Goal: Information Seeking & Learning: Learn about a topic

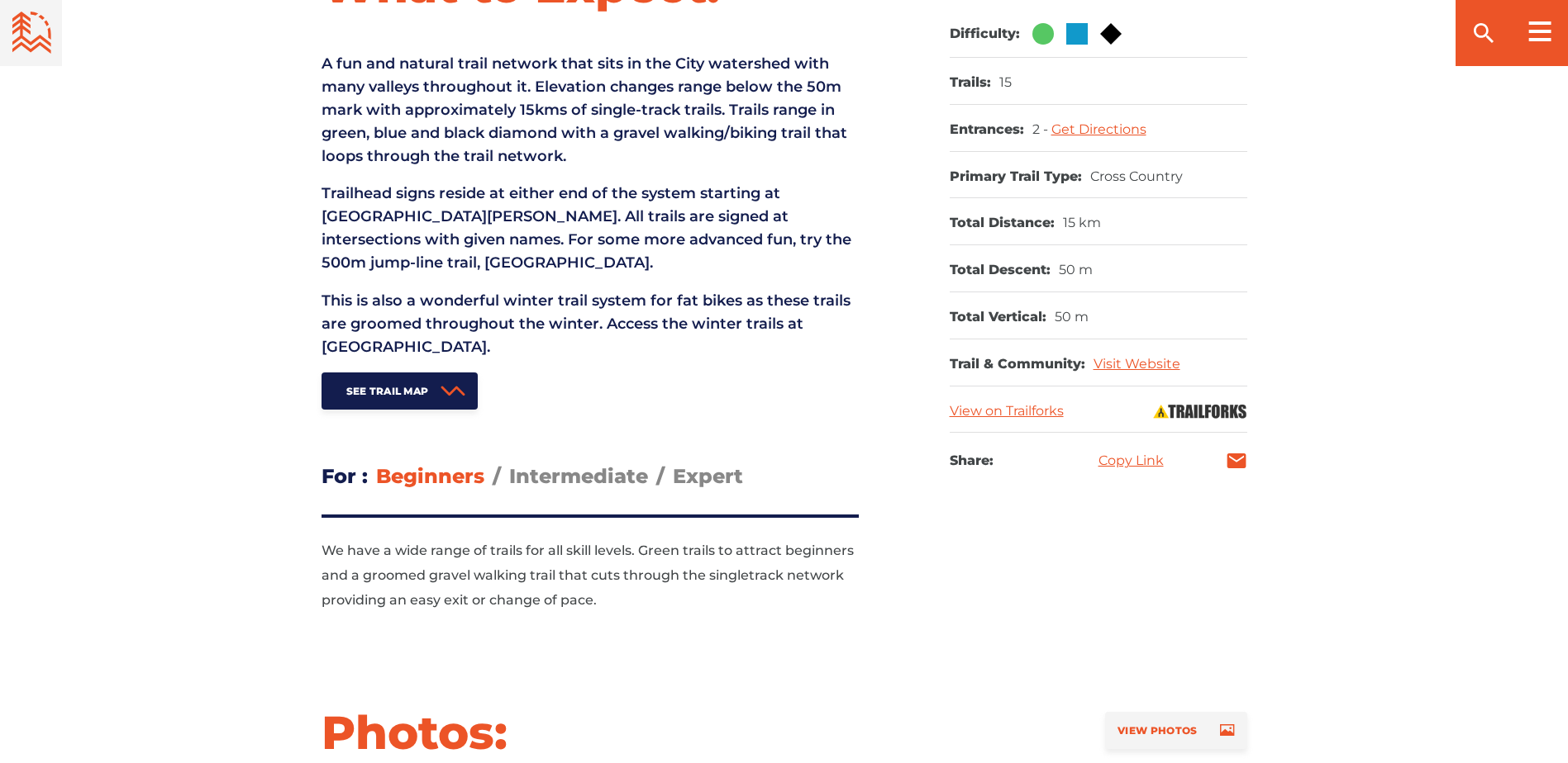
scroll to position [826, 0]
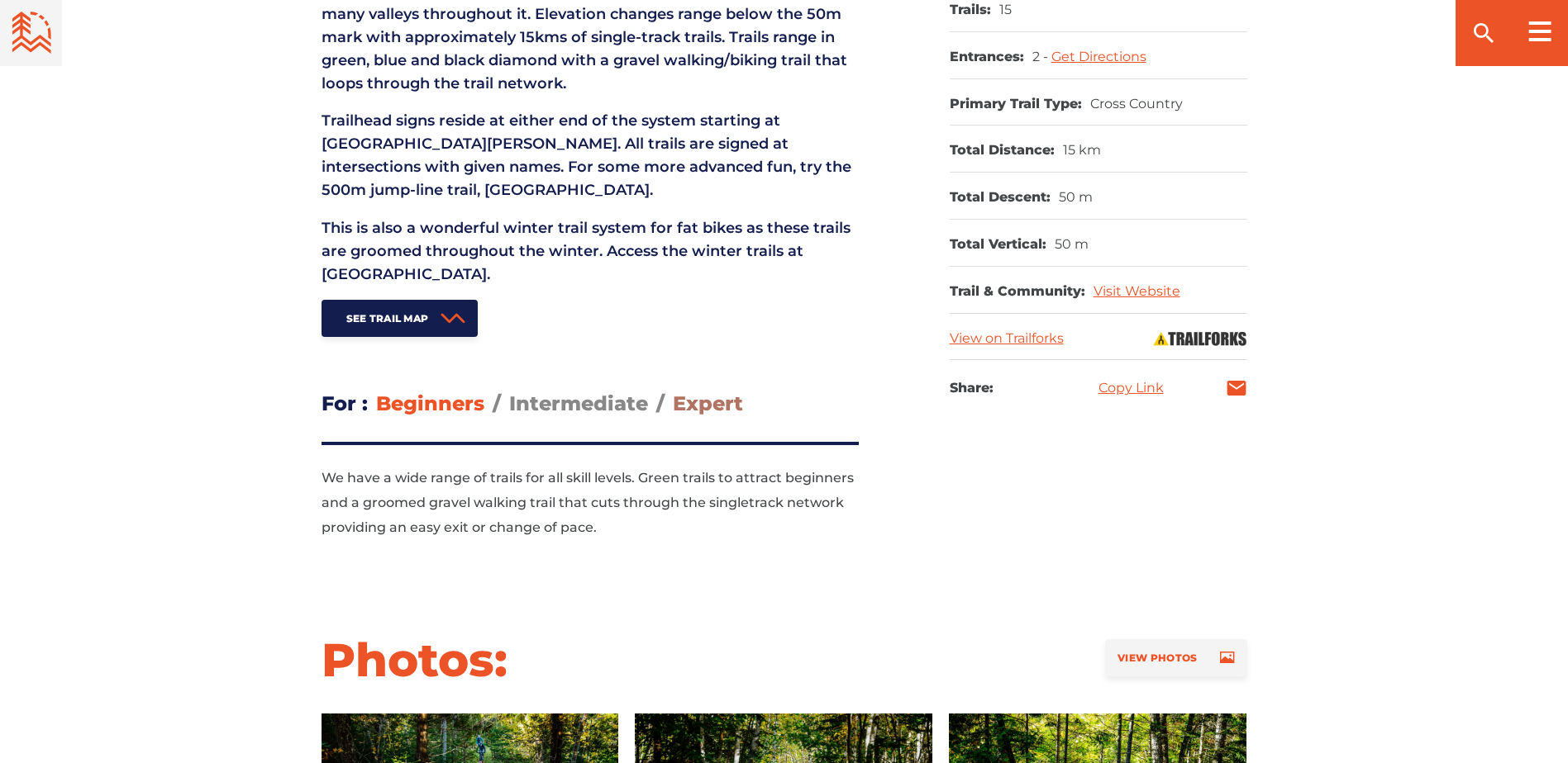
click at [705, 410] on span "Expert" at bounding box center [708, 403] width 70 height 24
click at [673, 391] on input "Expert" at bounding box center [673, 391] width 0 height 0
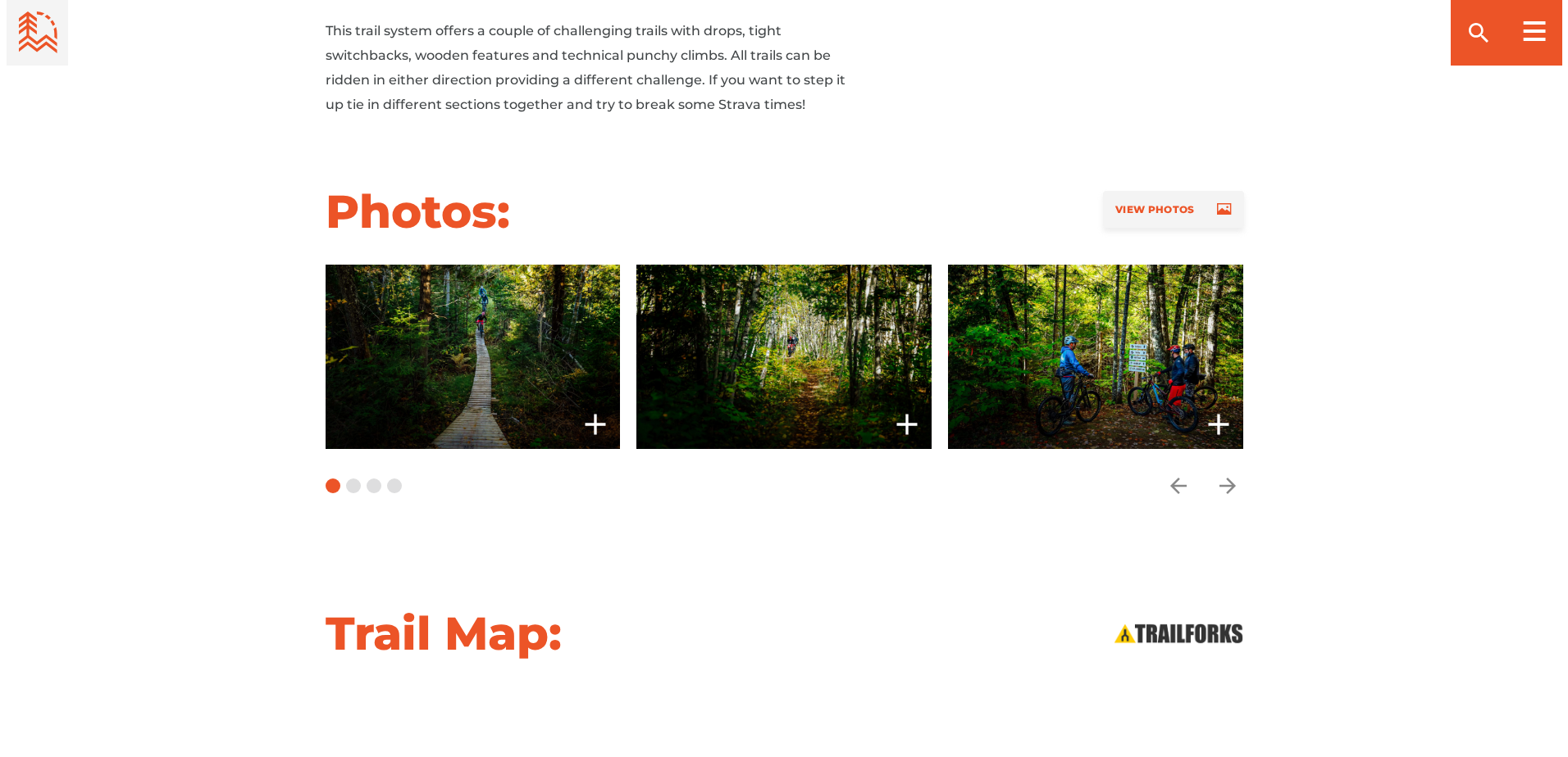
scroll to position [1311, 0]
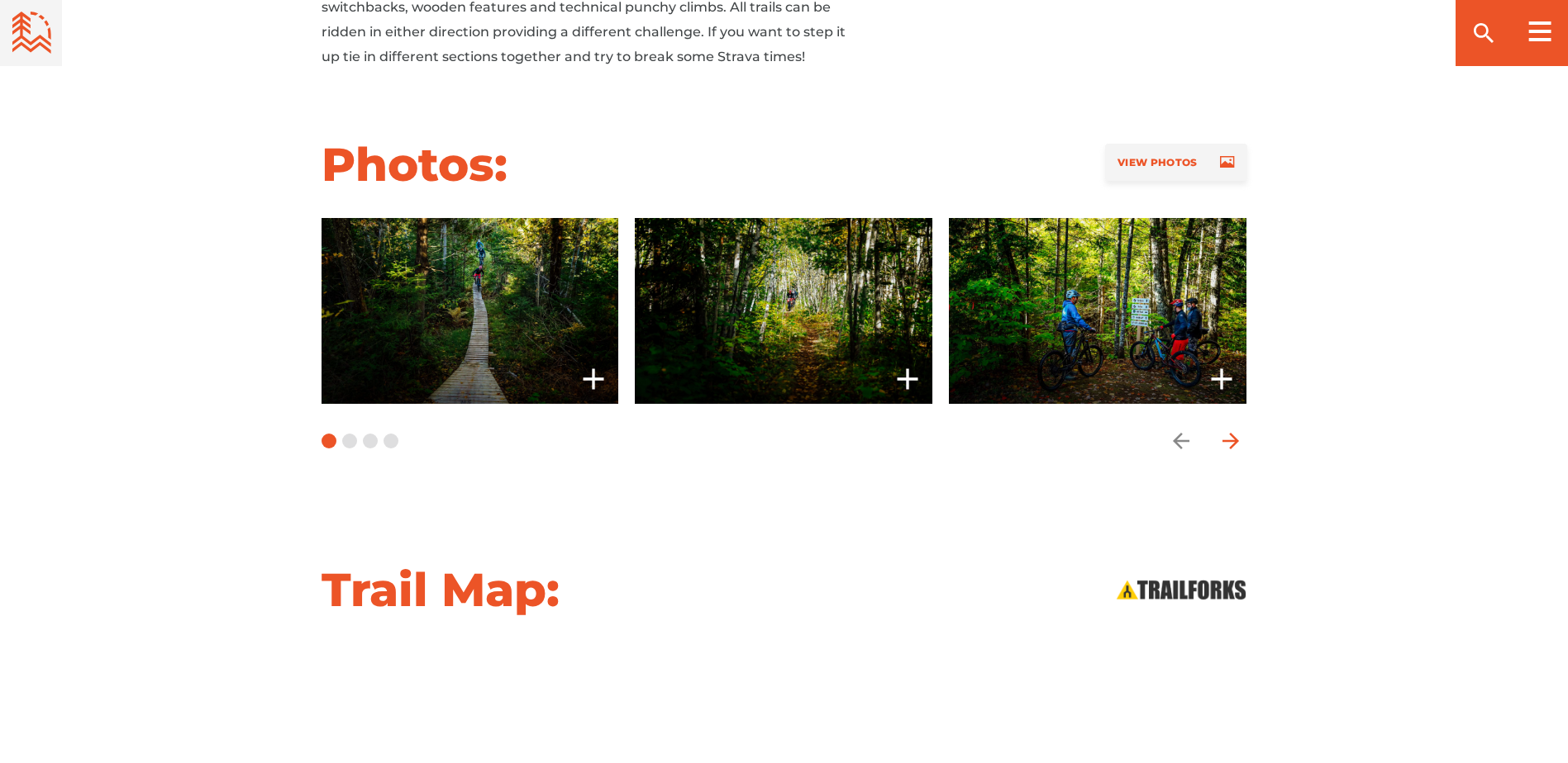
click at [1229, 437] on icon "arrow forward" at bounding box center [1231, 441] width 25 height 25
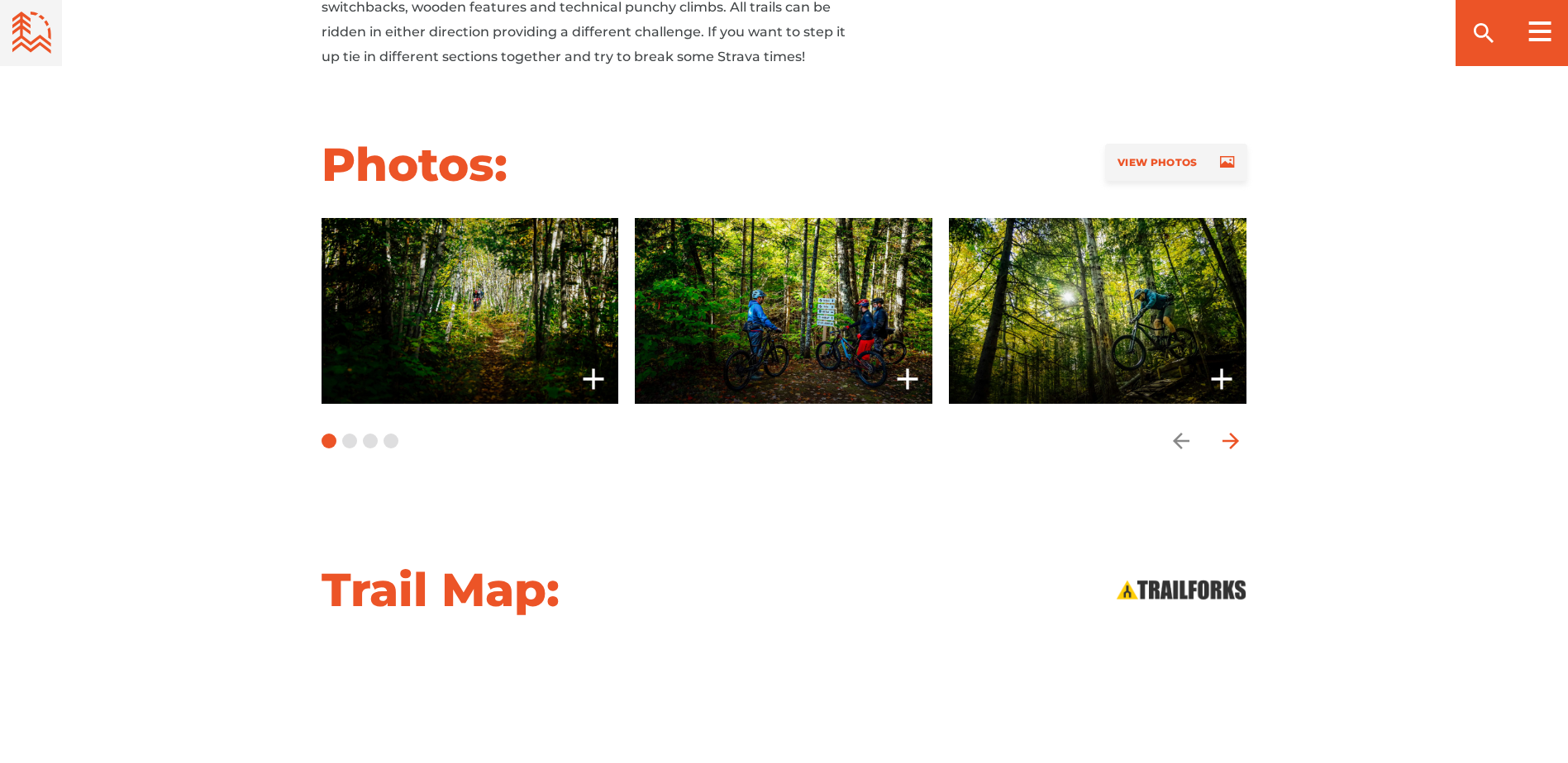
click at [1229, 437] on icon "arrow forward" at bounding box center [1231, 441] width 25 height 25
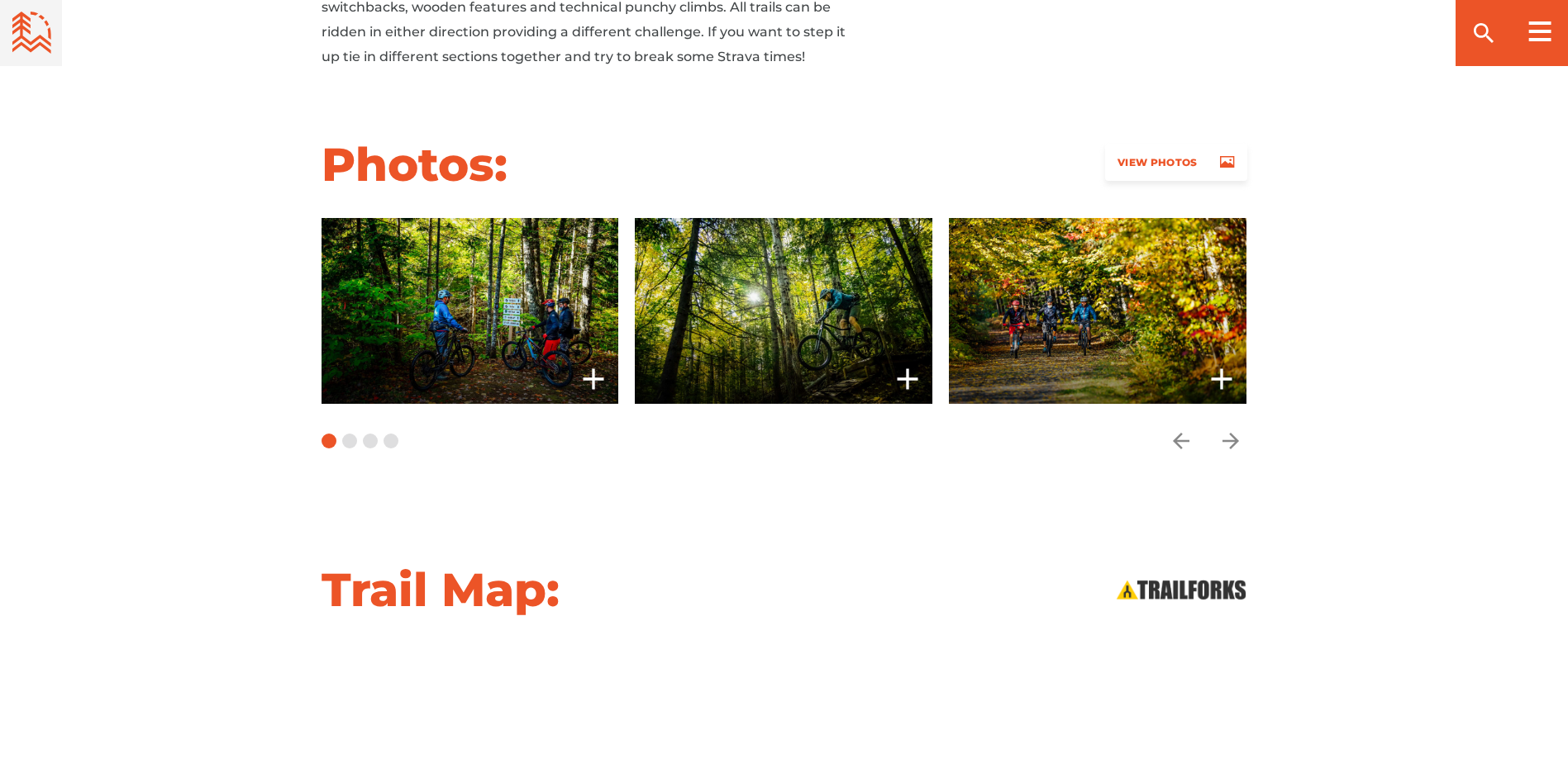
click at [1205, 166] on link "View Photos" at bounding box center [1176, 162] width 141 height 37
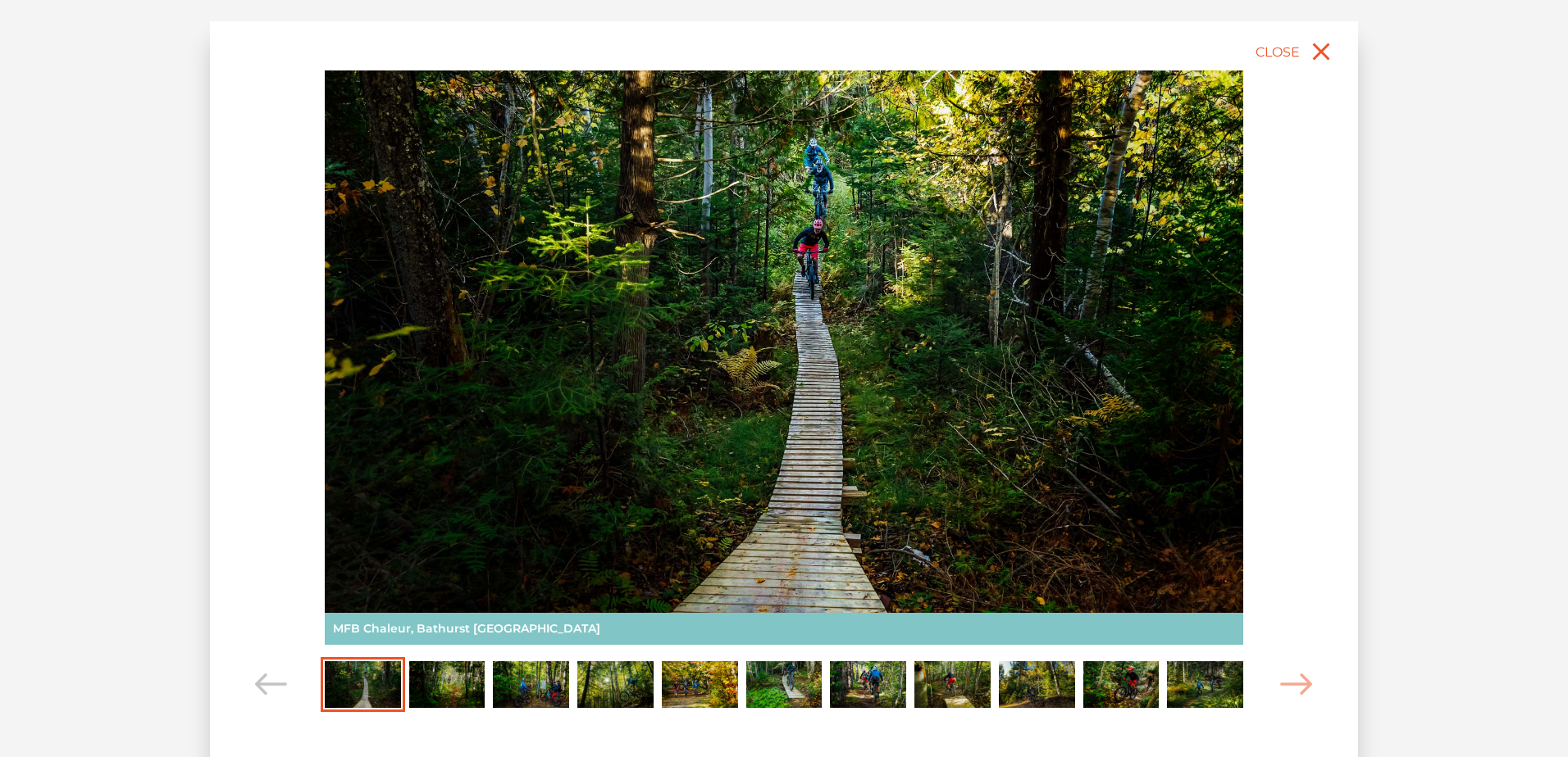
click at [1316, 688] on div "slide 2 of 11 MFB Chaleur, [GEOGRAPHIC_DATA] [GEOGRAPHIC_DATA]" at bounding box center [784, 397] width 1148 height 753
click at [1308, 690] on icon "Carousel Navigation" at bounding box center [1297, 684] width 33 height 22
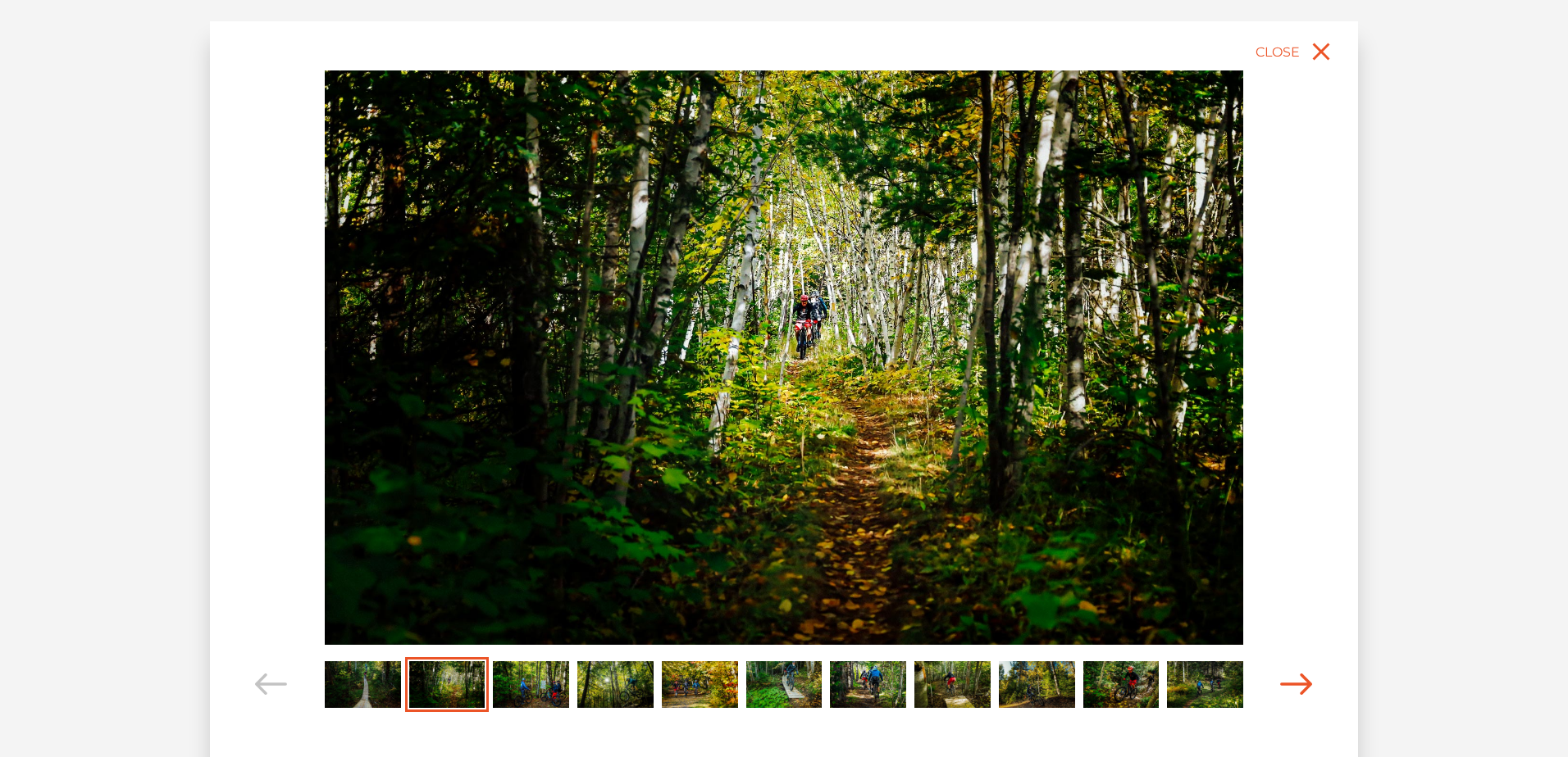
click at [1308, 690] on icon "Carousel Navigation" at bounding box center [1297, 684] width 33 height 22
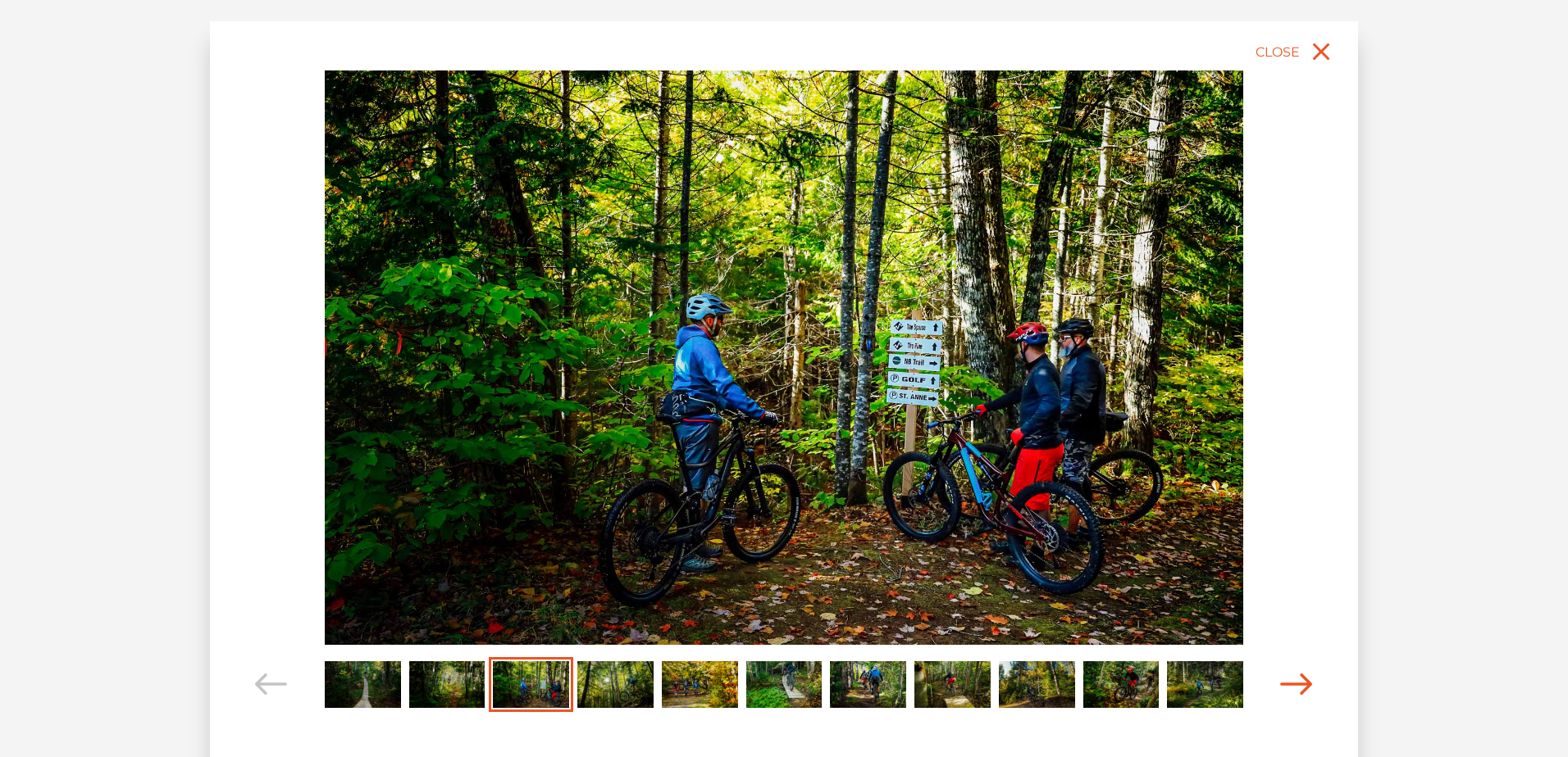
click at [1295, 679] on icon "Carousel Navigation" at bounding box center [1297, 684] width 33 height 22
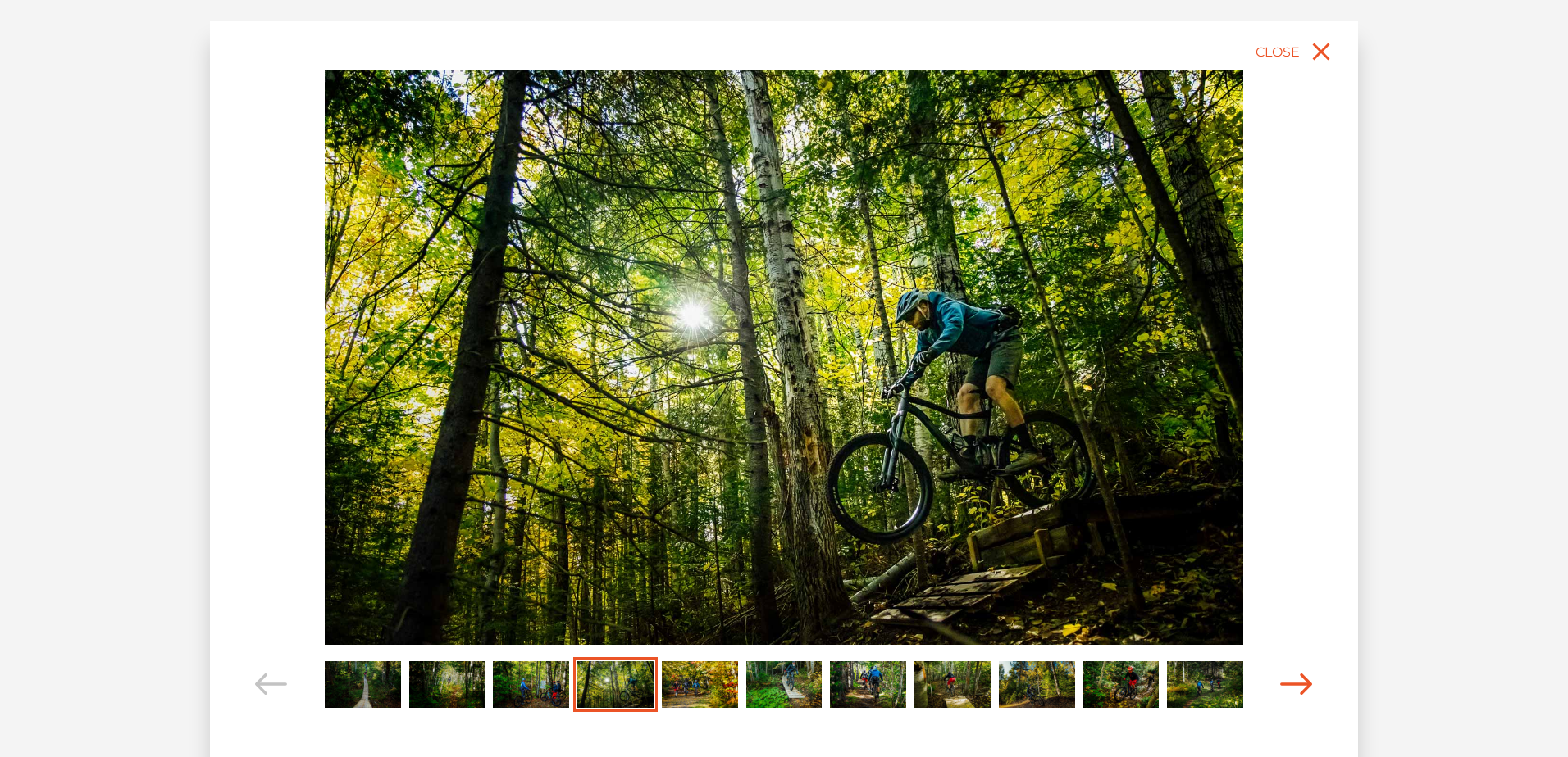
click at [1295, 679] on icon "Carousel Navigation" at bounding box center [1297, 684] width 33 height 22
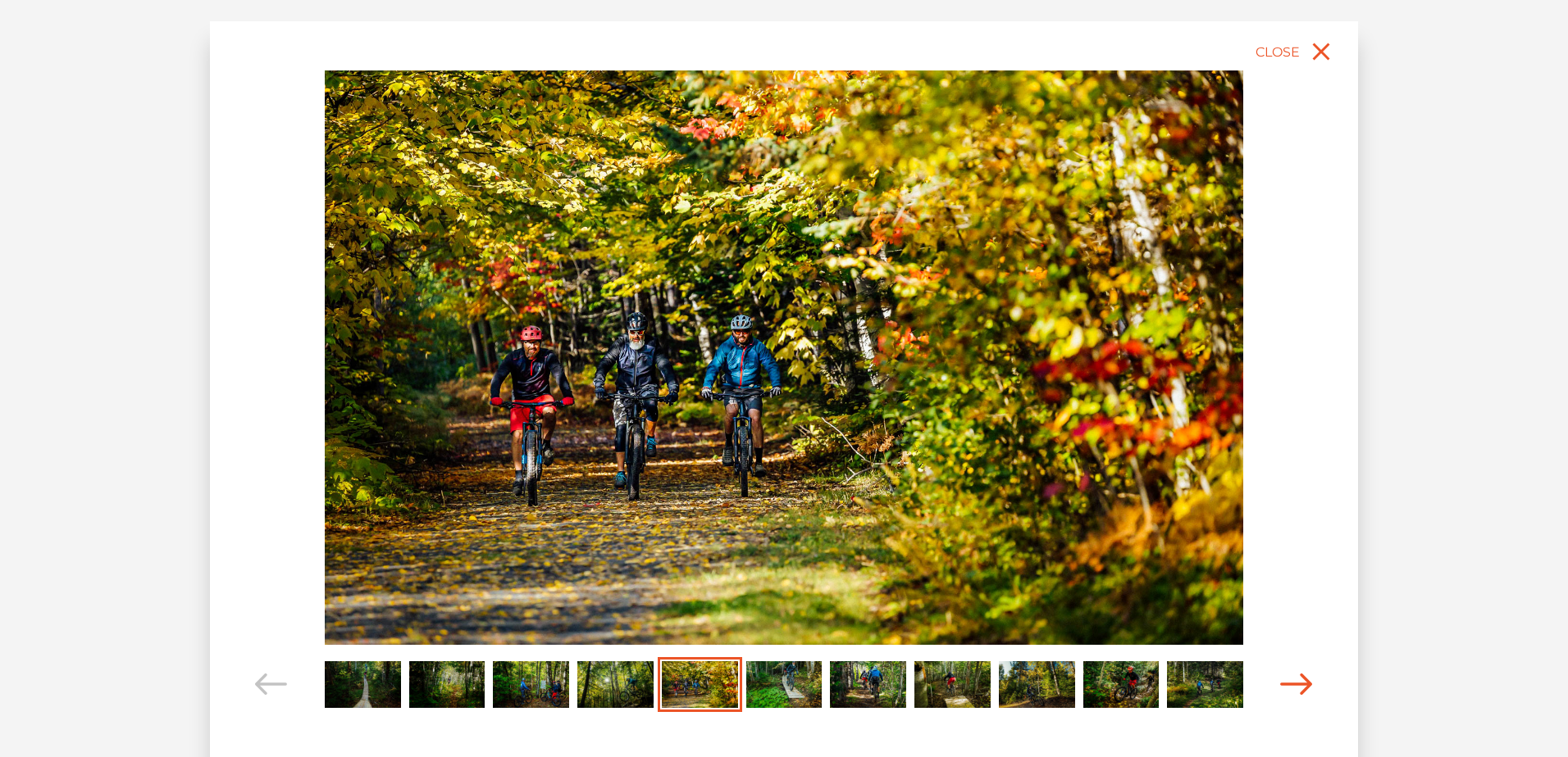
click at [1295, 679] on icon "Carousel Navigation" at bounding box center [1297, 684] width 33 height 22
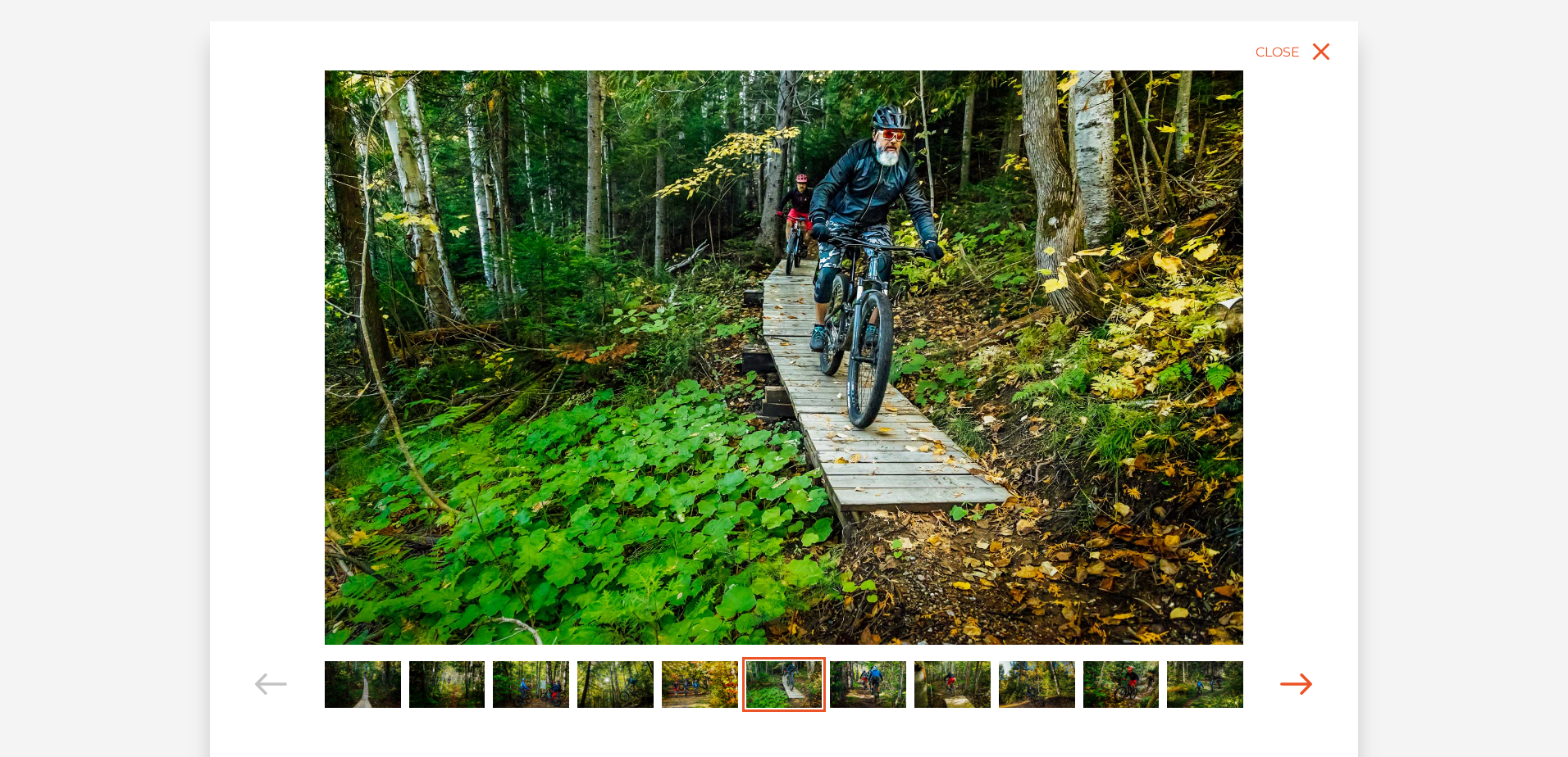
click at [1295, 679] on icon "Carousel Navigation" at bounding box center [1297, 684] width 33 height 22
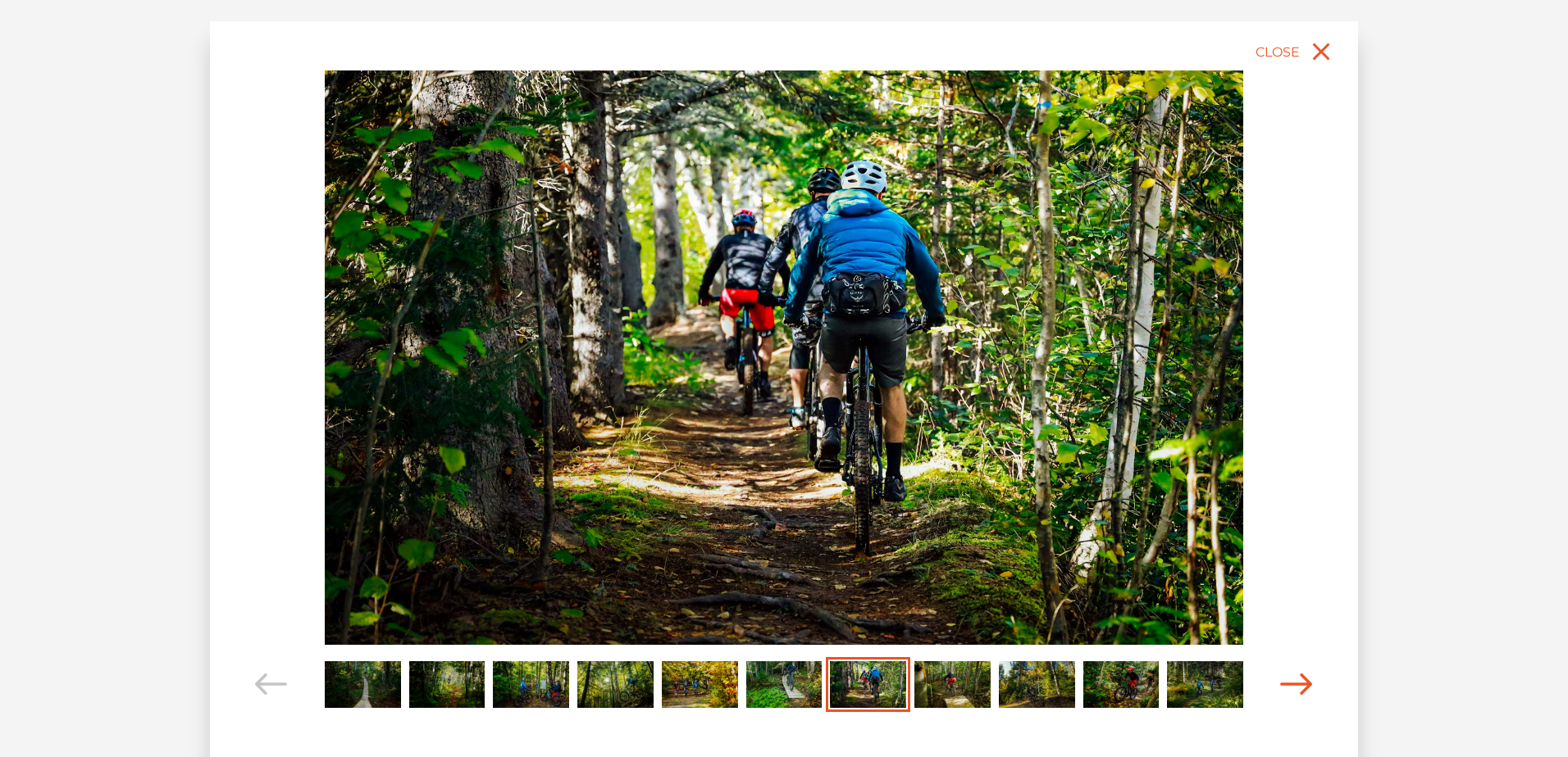
click at [1295, 679] on icon "Carousel Navigation" at bounding box center [1297, 684] width 33 height 22
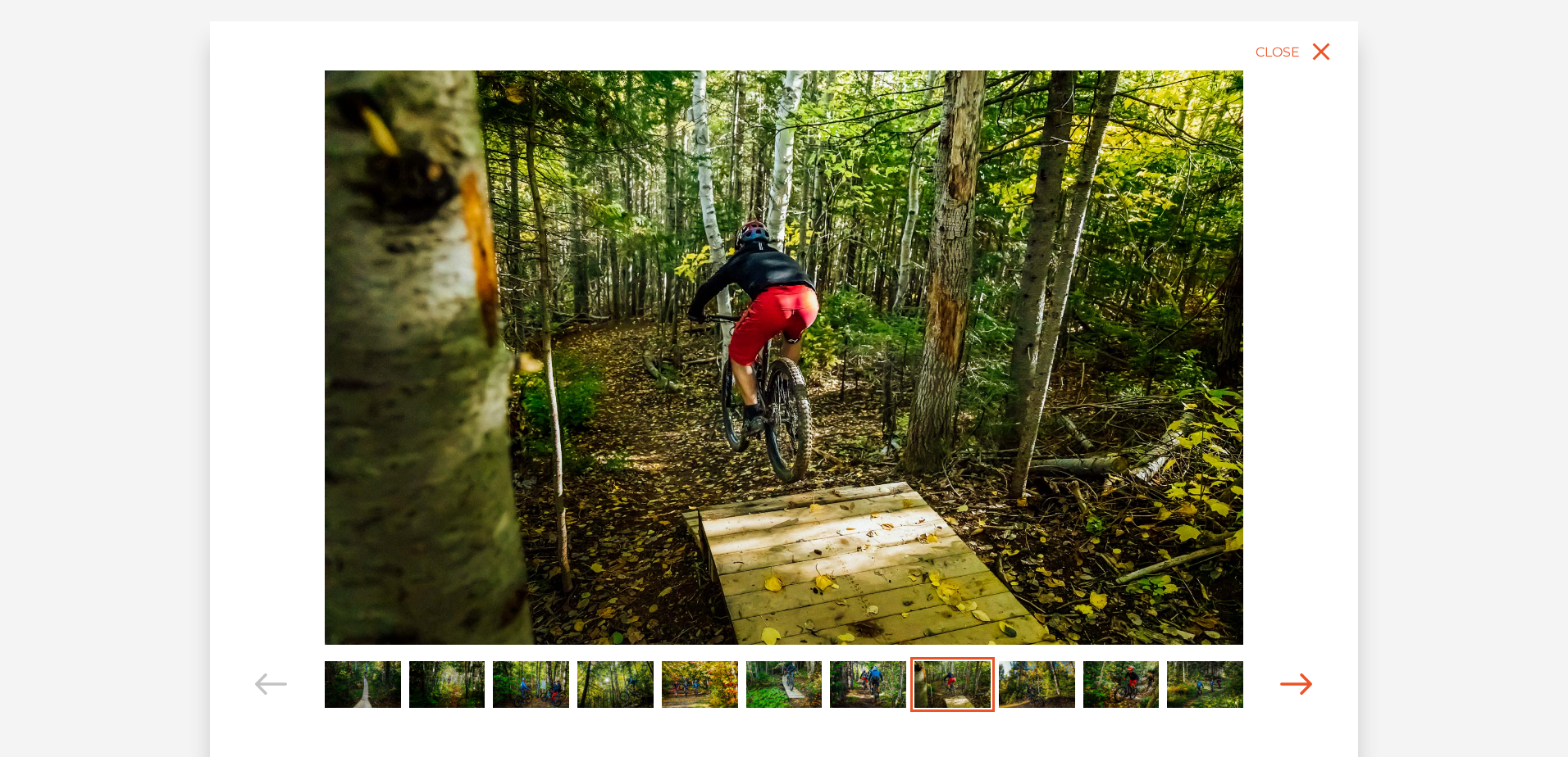
click at [1295, 679] on icon "Carousel Navigation" at bounding box center [1297, 684] width 33 height 22
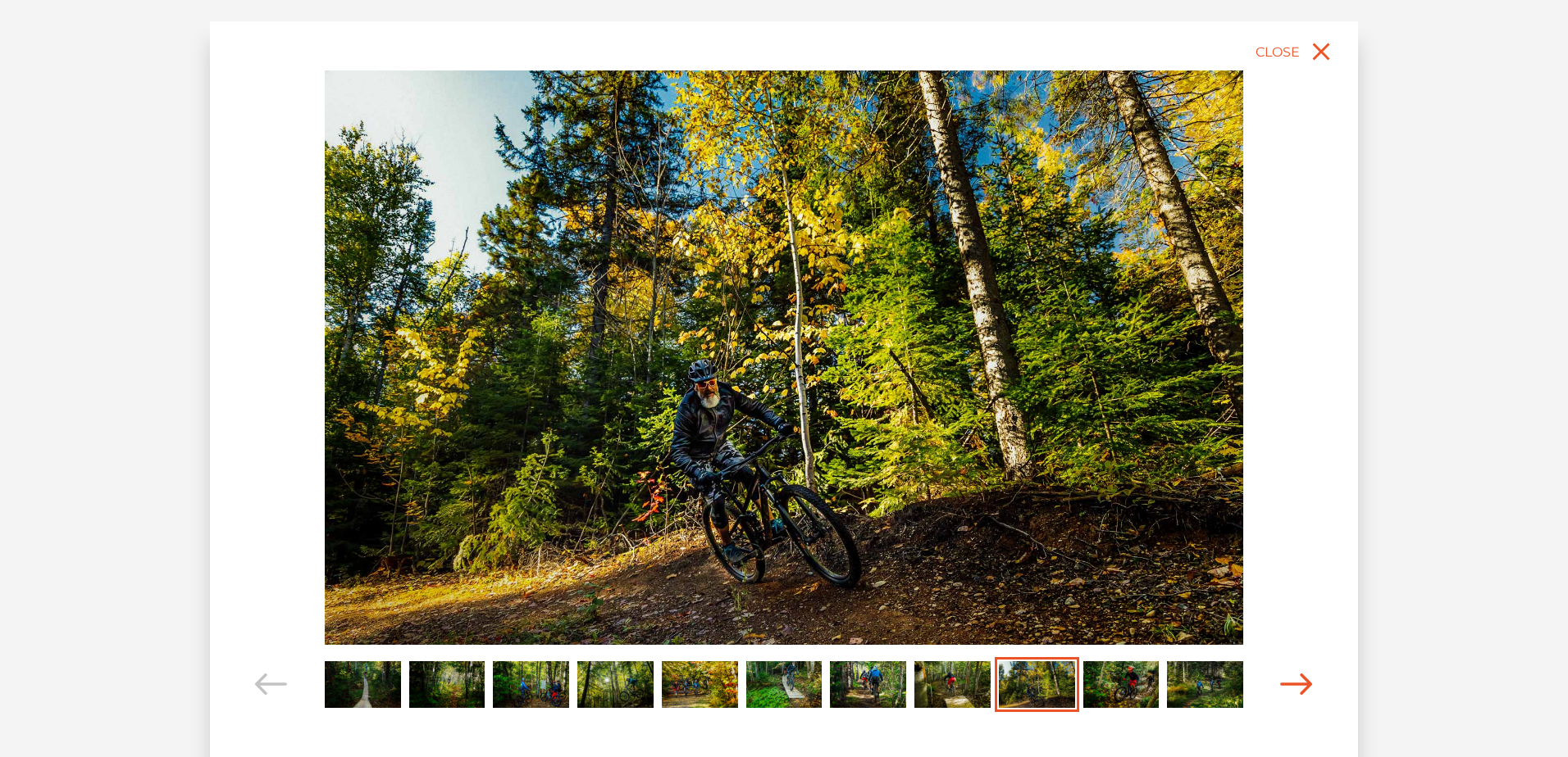
click at [1295, 679] on icon "Carousel Navigation" at bounding box center [1297, 684] width 33 height 22
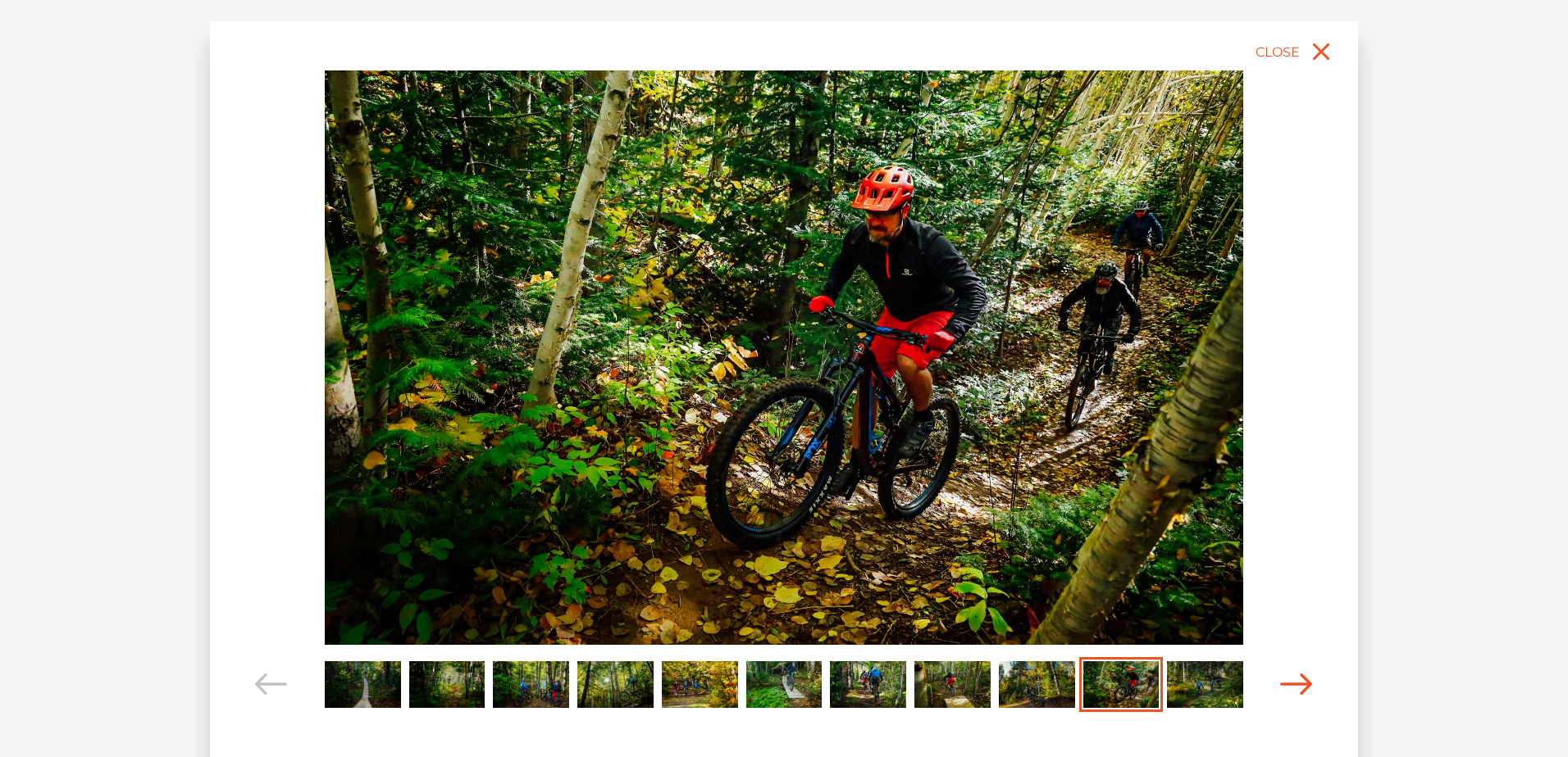
click at [1295, 679] on icon "Carousel Navigation" at bounding box center [1297, 684] width 33 height 22
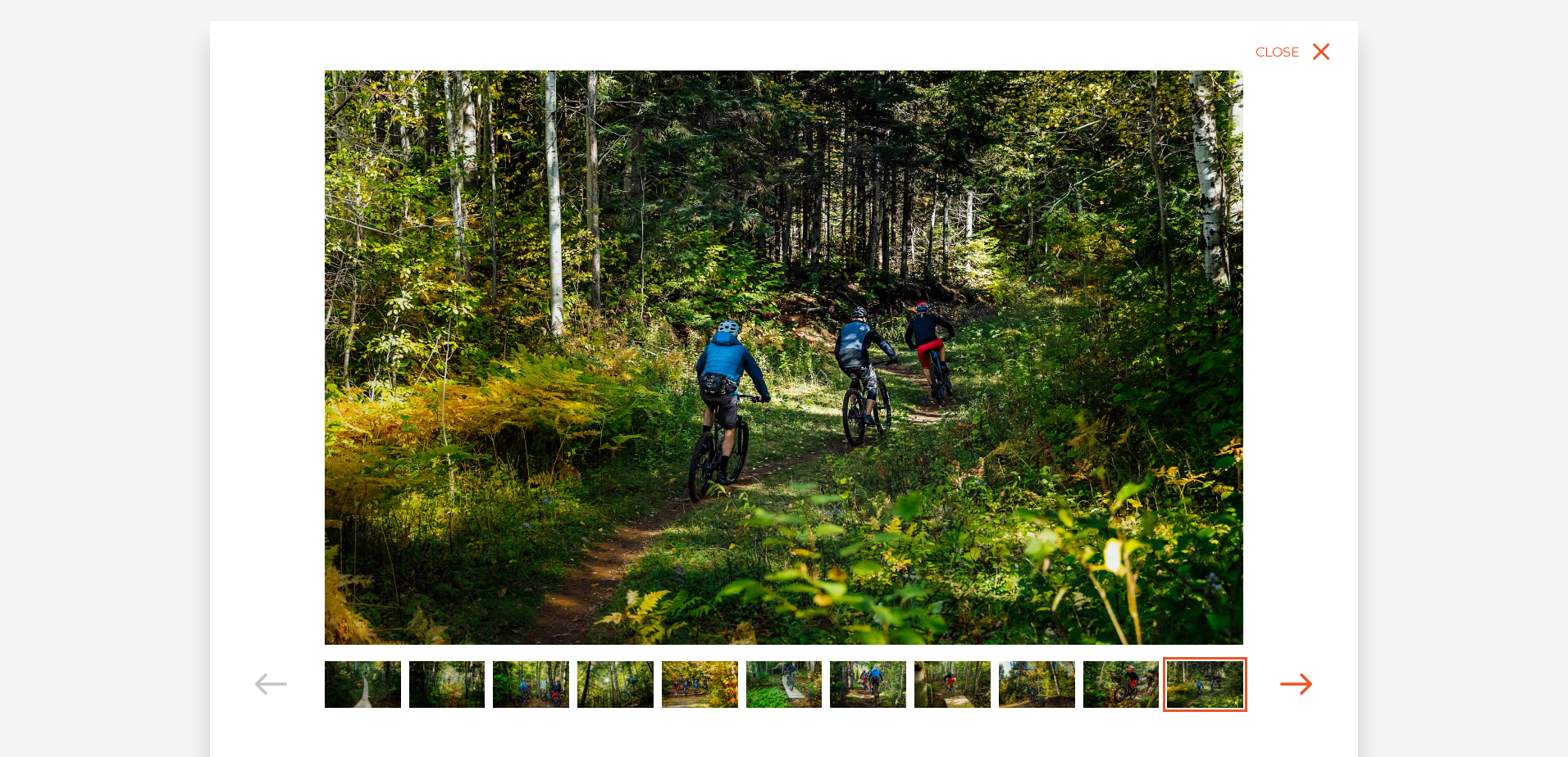
click at [1295, 679] on icon "Carousel Navigation" at bounding box center [1297, 684] width 33 height 22
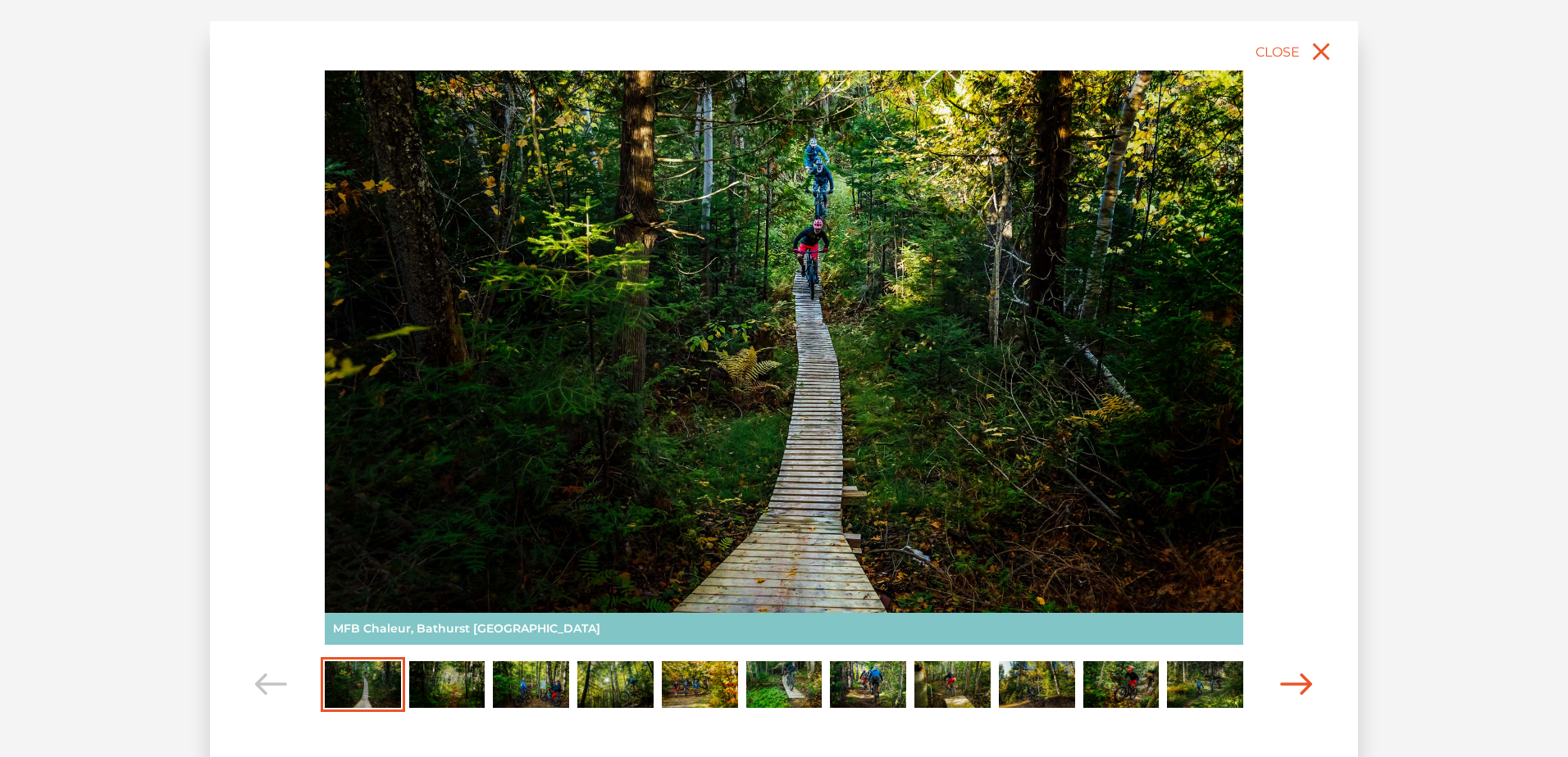
click at [1295, 679] on icon "Carousel Navigation" at bounding box center [1297, 684] width 33 height 22
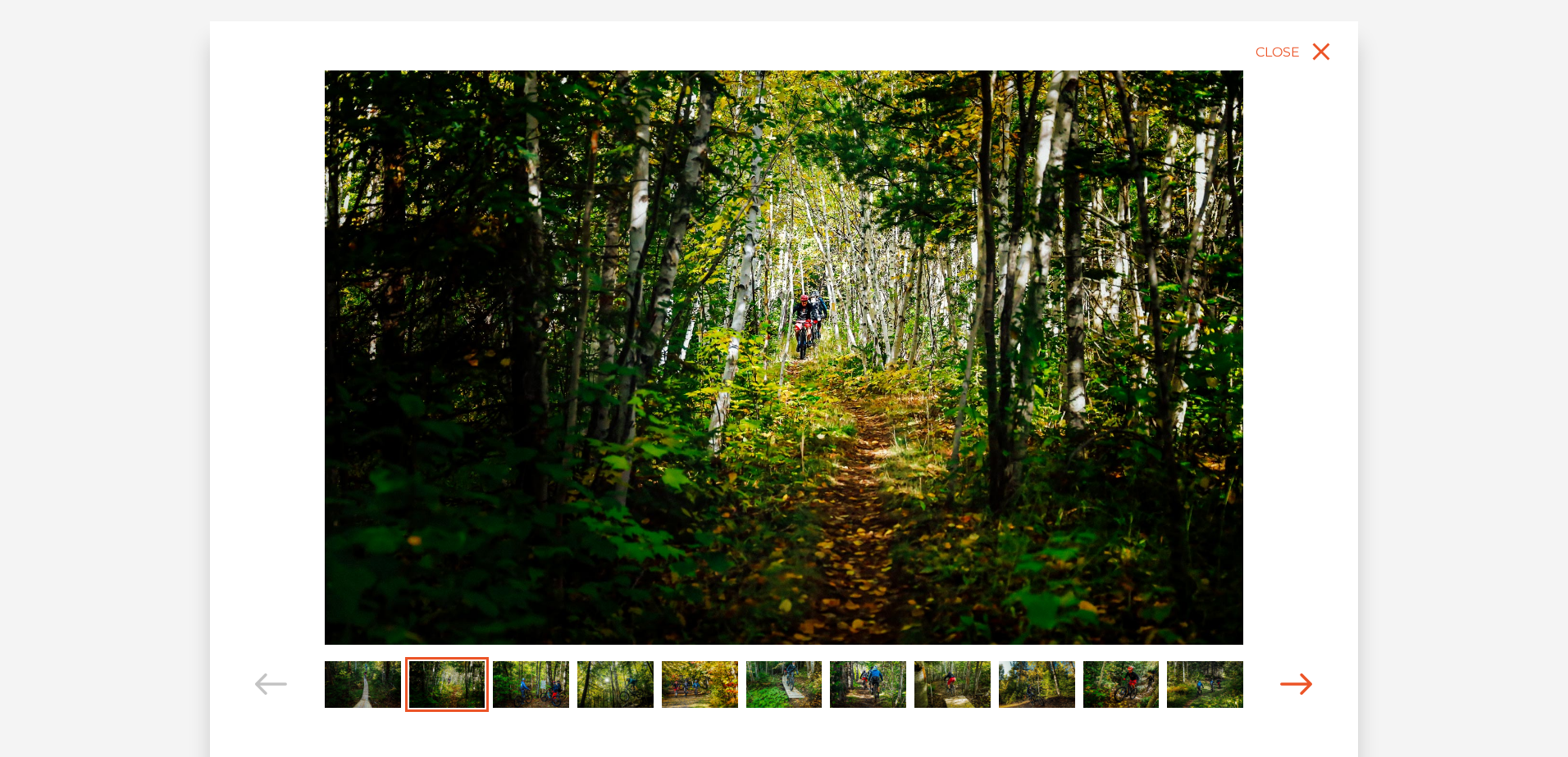
click at [1295, 679] on icon "Carousel Navigation" at bounding box center [1297, 684] width 33 height 22
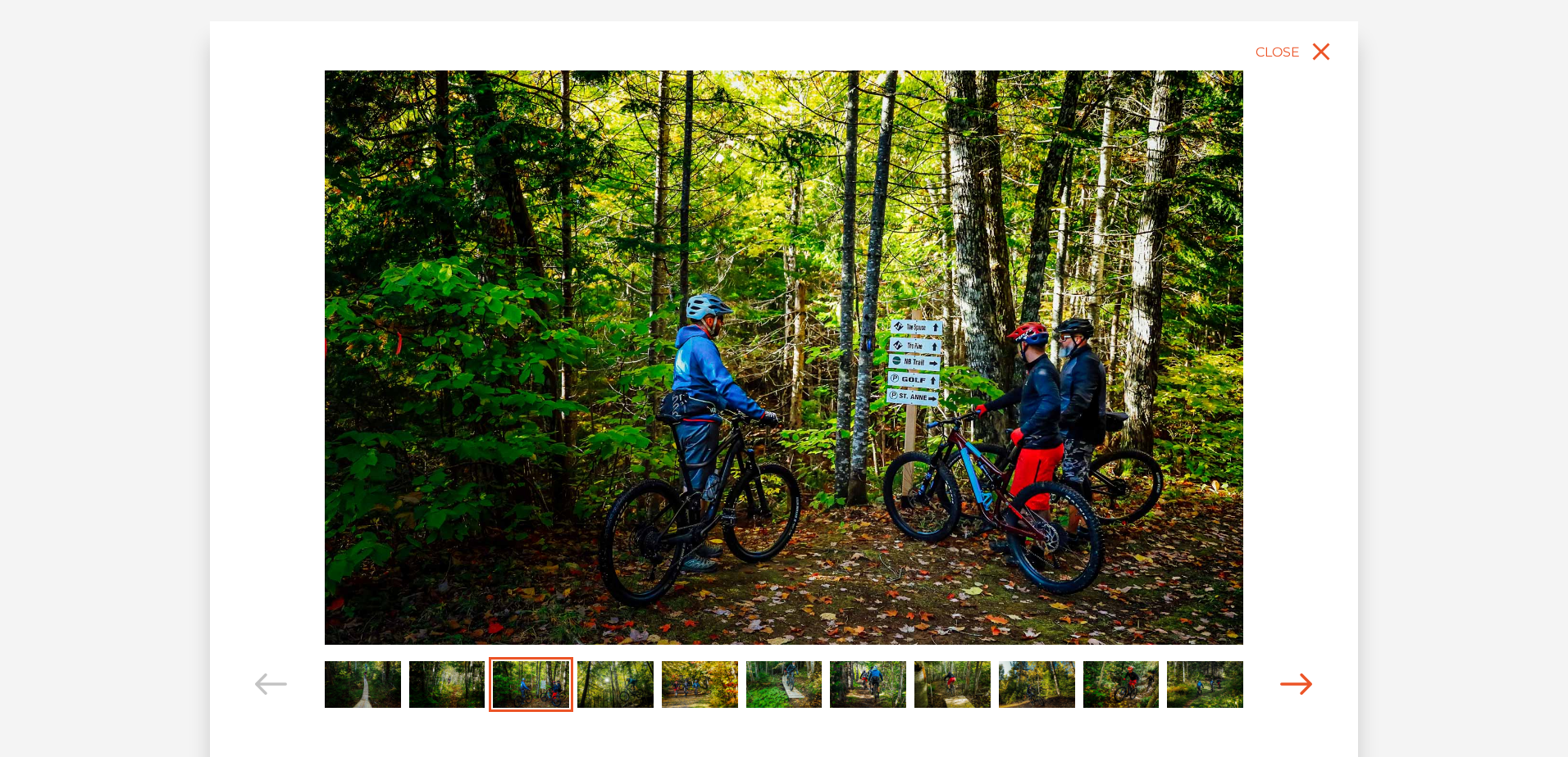
click at [1295, 679] on icon "Carousel Navigation" at bounding box center [1297, 684] width 33 height 22
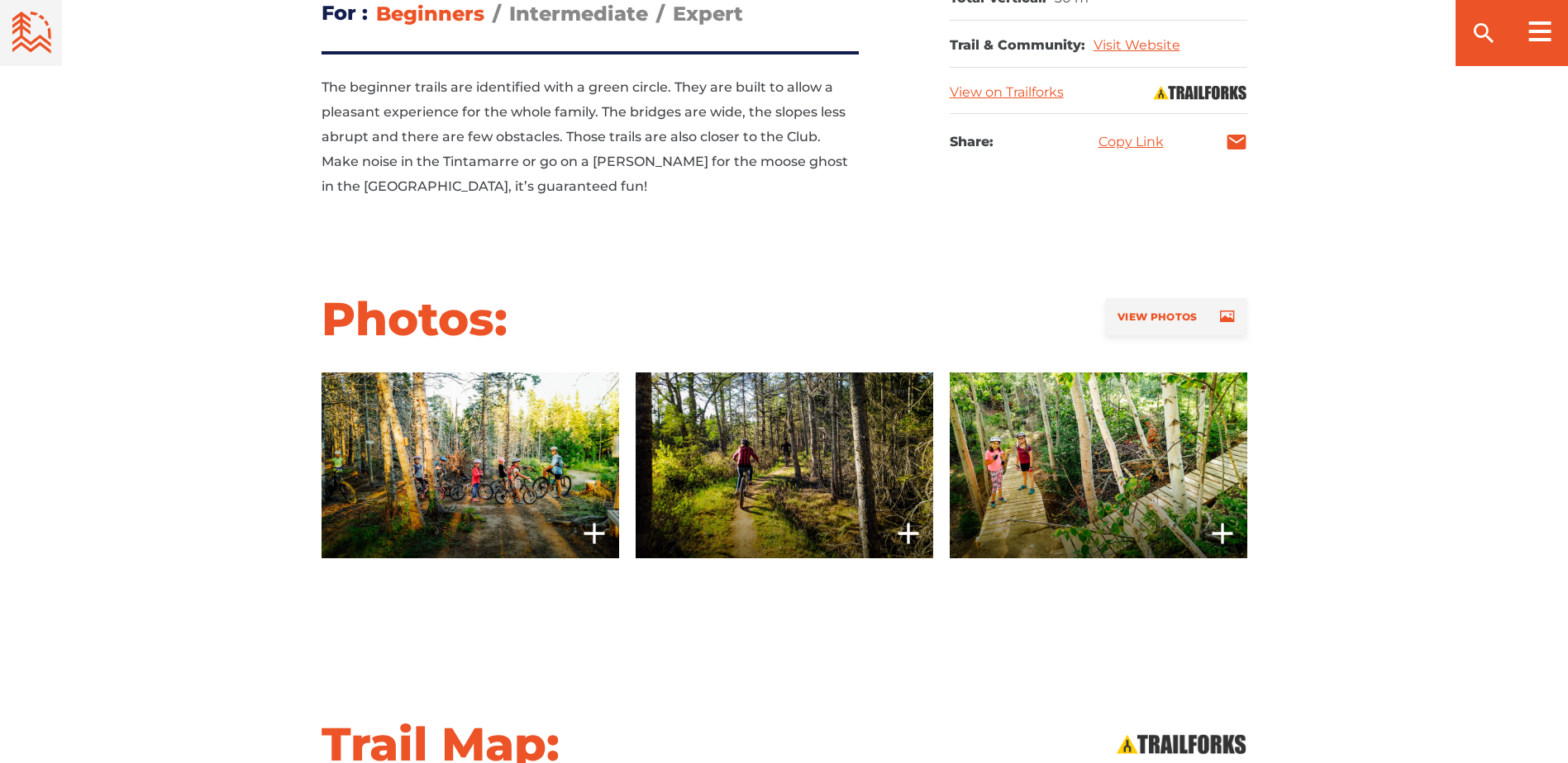
scroll to position [1074, 0]
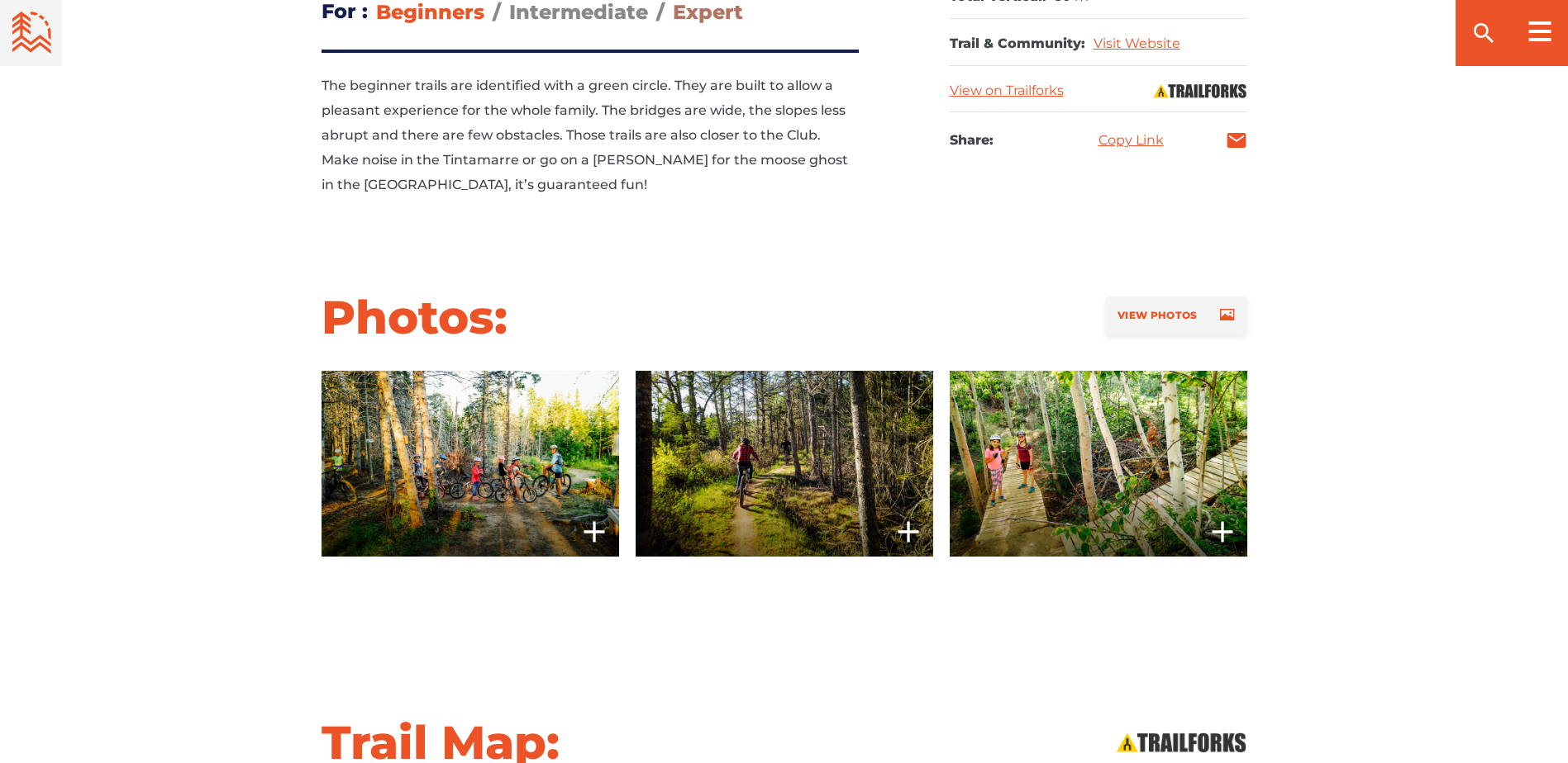
click at [706, 11] on span "Expert" at bounding box center [708, 11] width 70 height 24
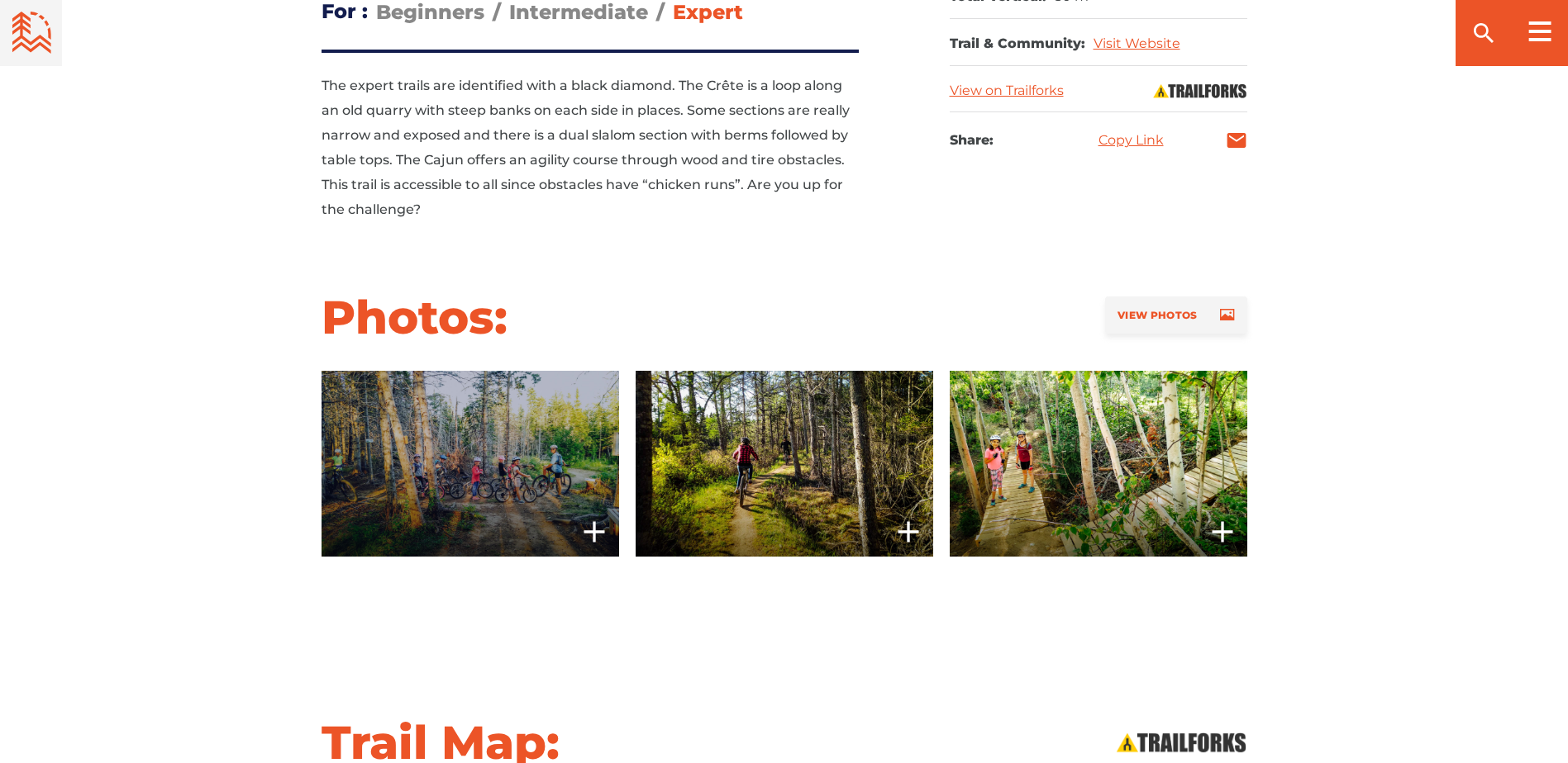
click at [549, 438] on span at bounding box center [469, 464] width 297 height 186
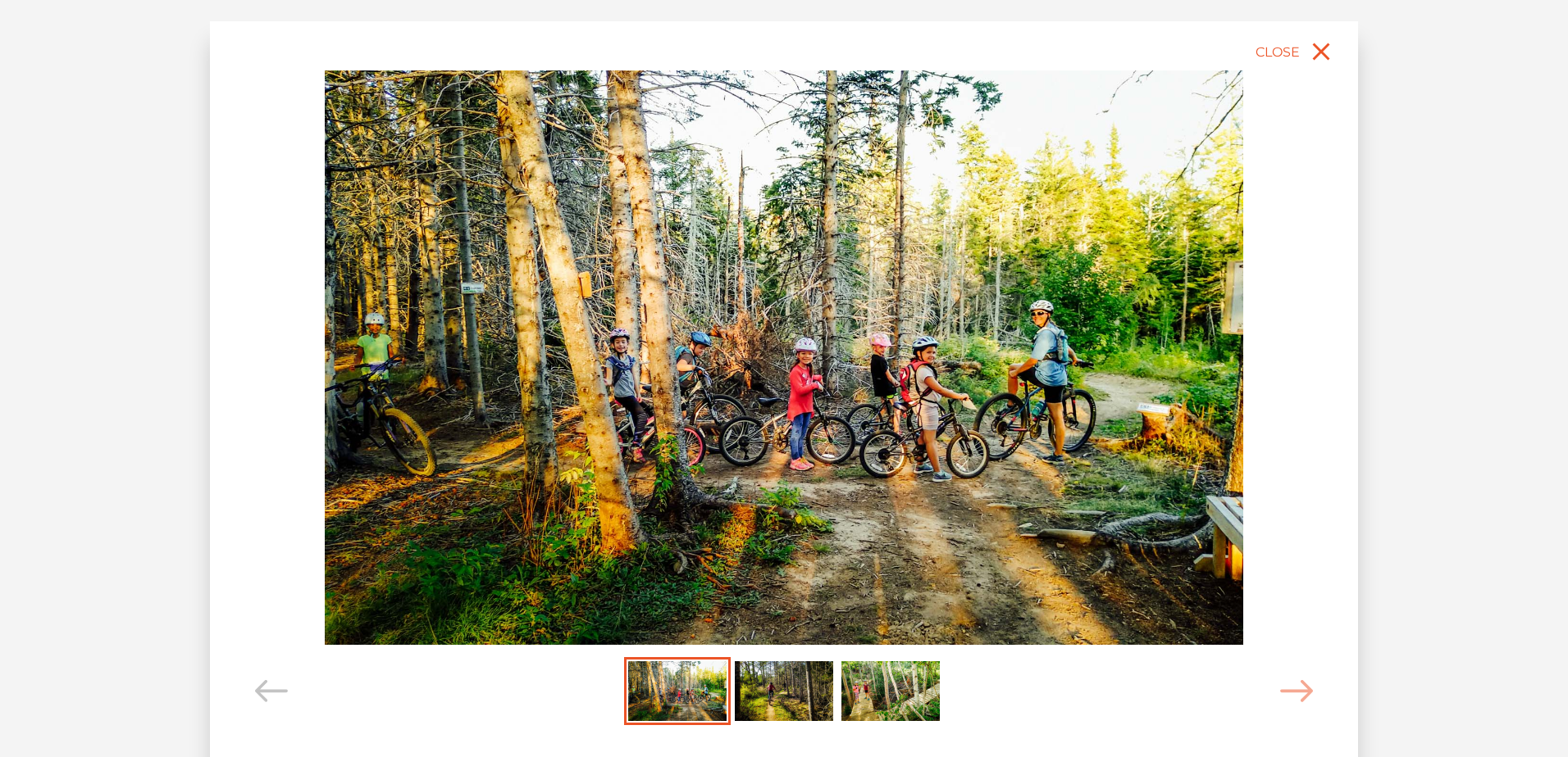
click at [763, 692] on img "Carousel Page 2" at bounding box center [784, 692] width 98 height 61
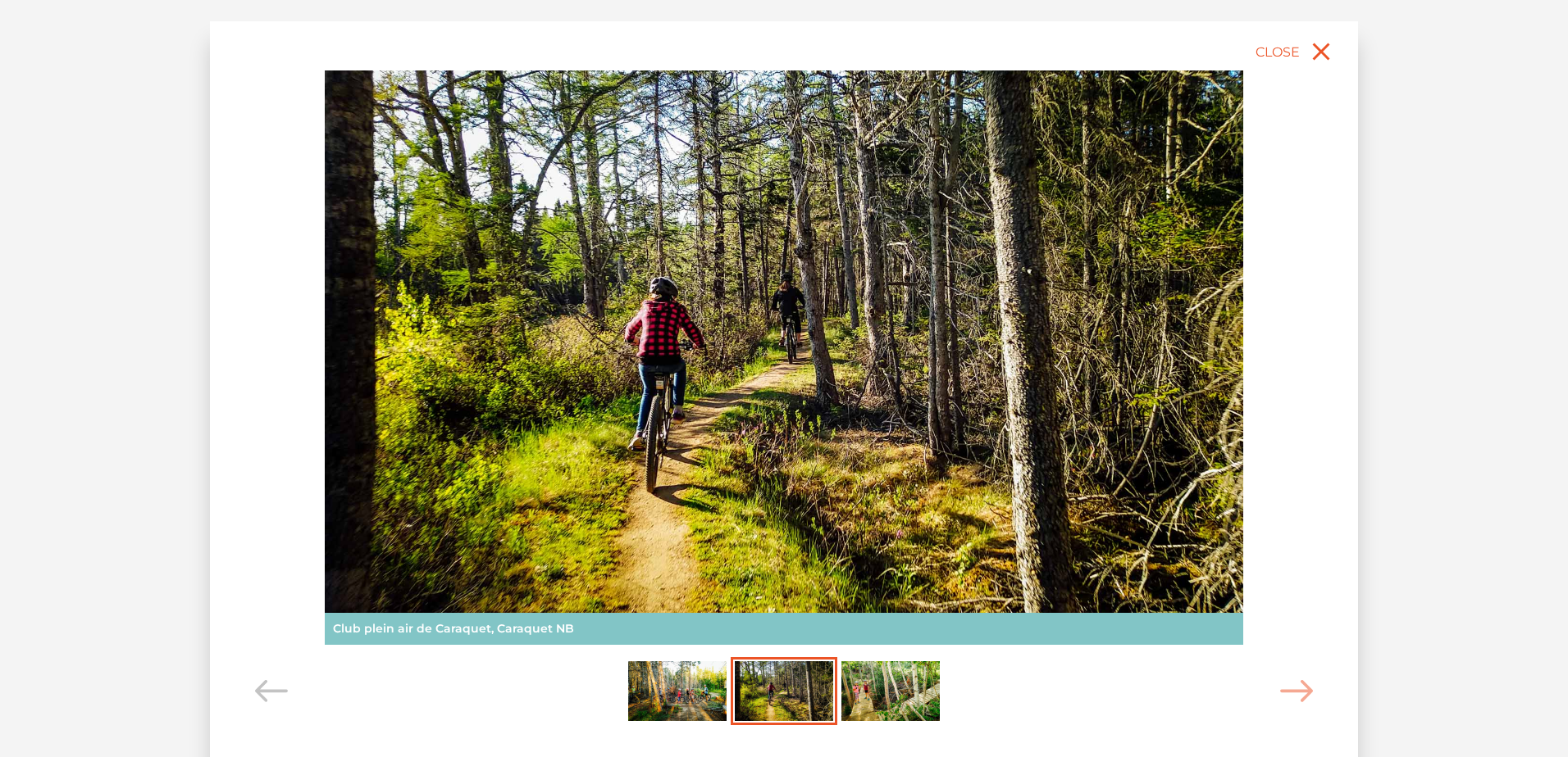
click at [908, 700] on img "Carousel Page 3" at bounding box center [891, 692] width 98 height 61
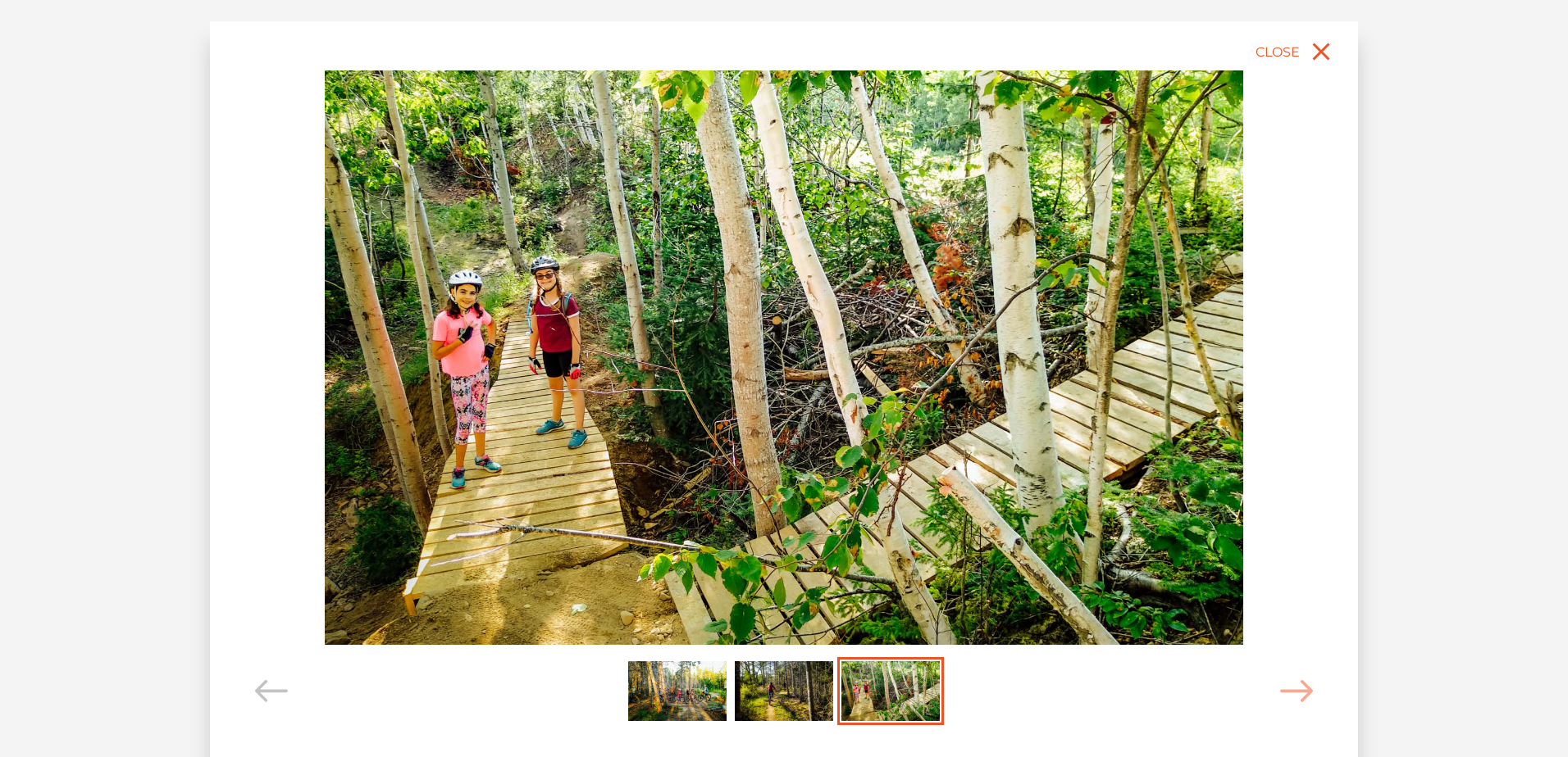
click at [690, 678] on img "Carousel Page 1" at bounding box center [677, 692] width 98 height 61
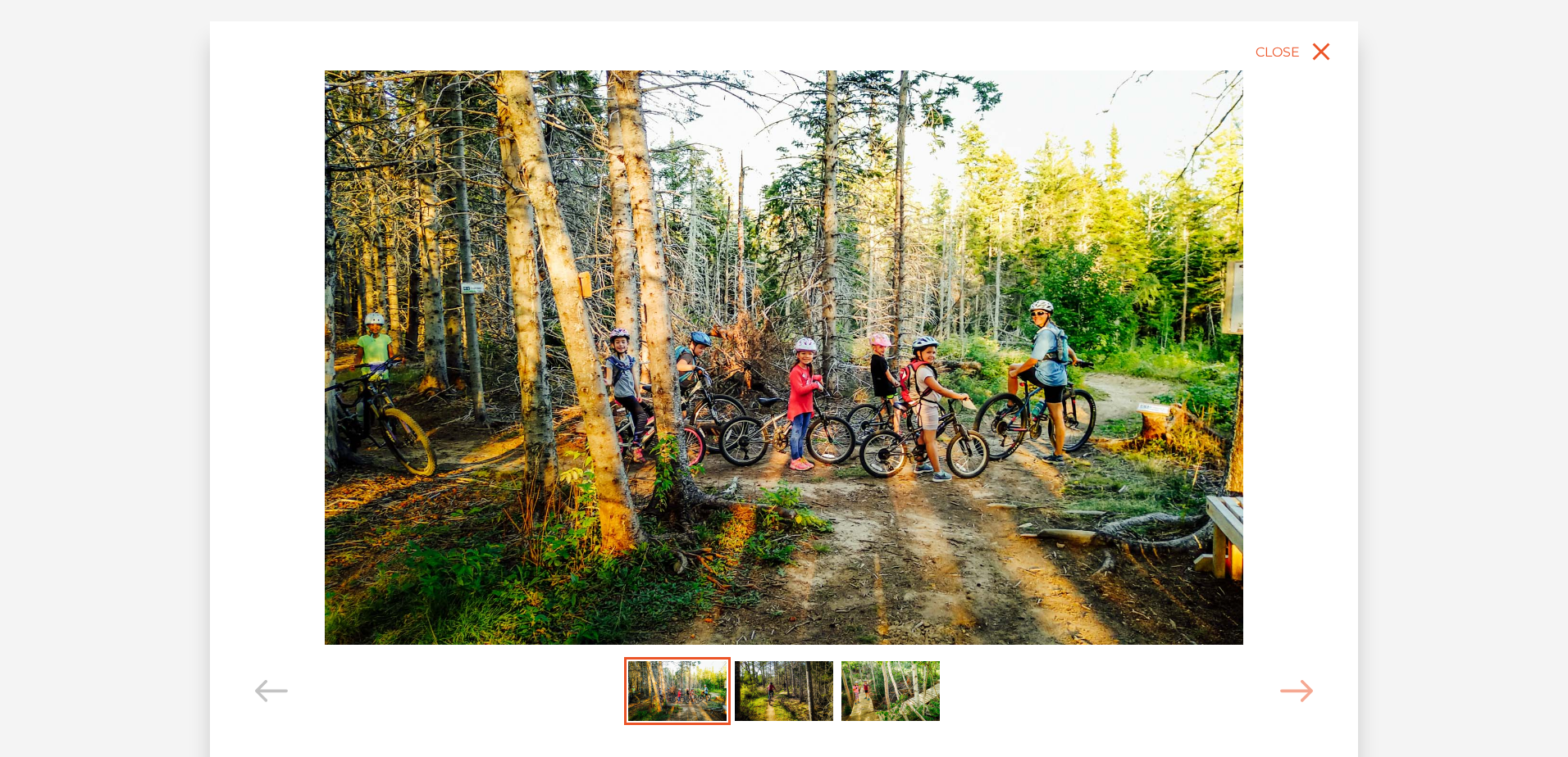
click at [98, 191] on div "slide 2 of 3 Club plein air de Caraquet, Caraquet NB" at bounding box center [784, 378] width 1535 height 725
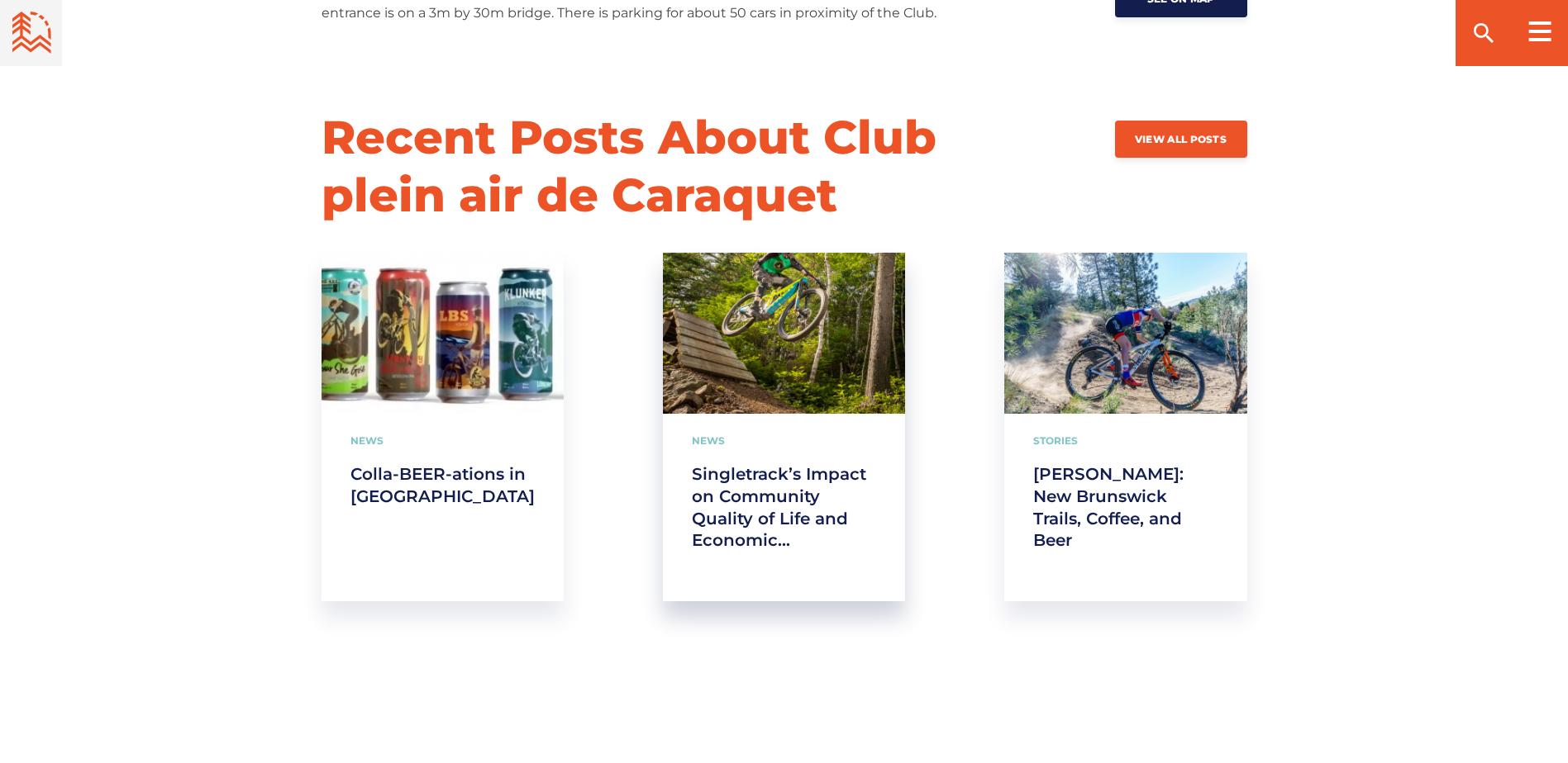
scroll to position [2478, 0]
